Goal: Information Seeking & Learning: Understand process/instructions

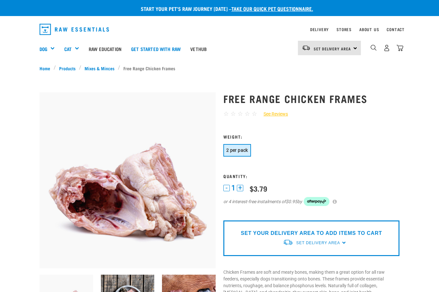
click at [349, 49] on span "Set Delivery Area" at bounding box center [331, 49] width 37 height 2
click at [328, 83] on link "[GEOGRAPHIC_DATA]" at bounding box center [329, 80] width 62 height 14
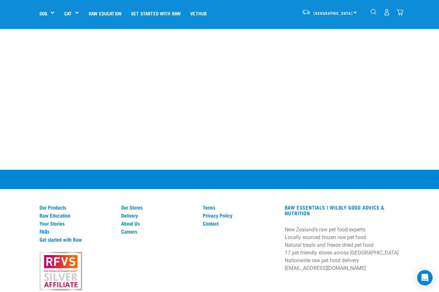
scroll to position [552, 0]
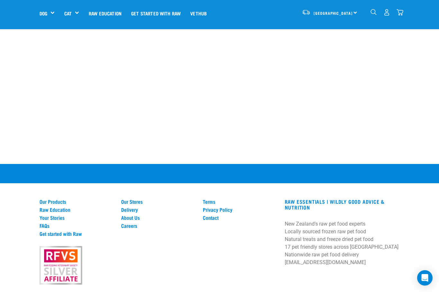
click at [130, 207] on link "Delivery" at bounding box center [158, 210] width 74 height 6
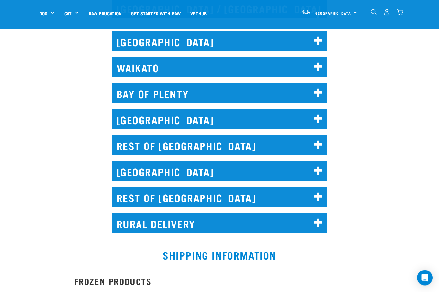
scroll to position [340, 0]
click at [306, 192] on h2 "REST OF SOUTH ISLAND" at bounding box center [219, 197] width 215 height 20
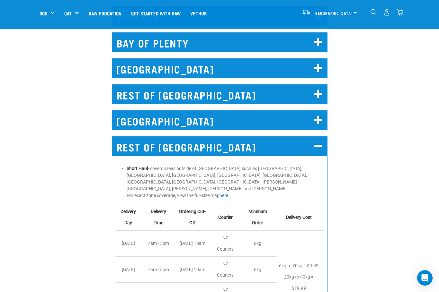
scroll to position [409, 0]
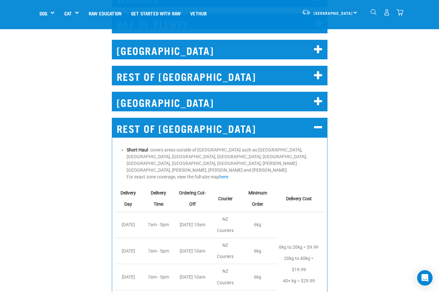
click at [223, 174] on link "here" at bounding box center [223, 176] width 9 height 5
